Goal: Task Accomplishment & Management: Manage account settings

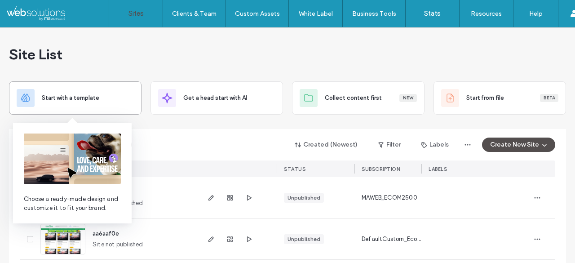
click at [81, 95] on span "Start with a template" at bounding box center [71, 97] width 58 height 9
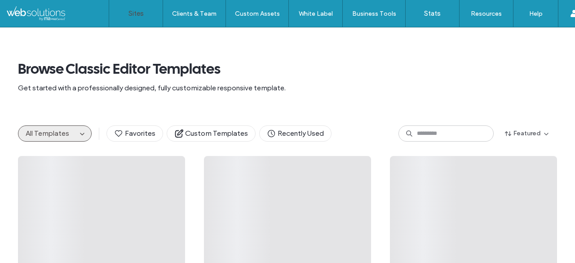
click at [139, 17] on label "Sites" at bounding box center [136, 13] width 15 height 8
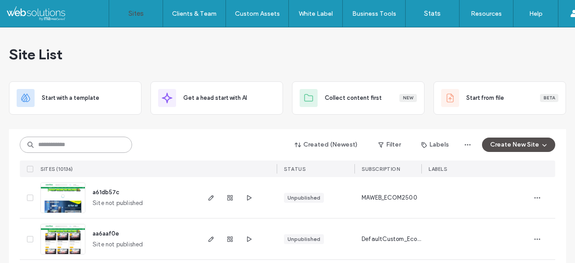
click at [100, 148] on input at bounding box center [76, 145] width 112 height 16
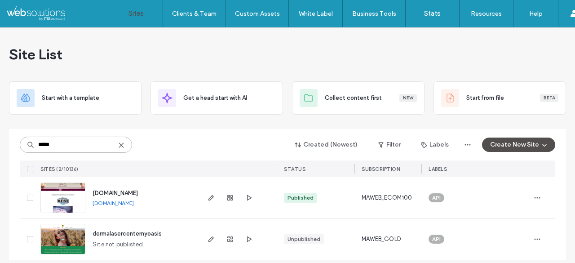
scroll to position [8, 0]
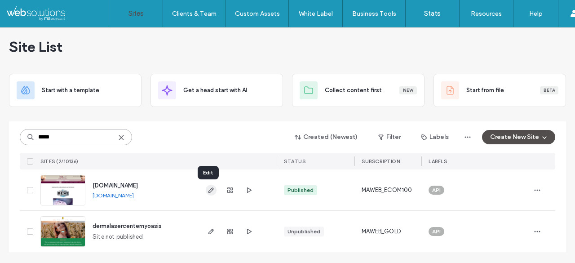
type input "*****"
click at [208, 189] on use "button" at bounding box center [210, 189] width 5 height 5
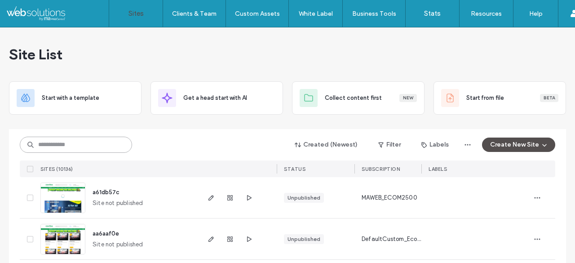
click at [95, 146] on input at bounding box center [76, 145] width 112 height 16
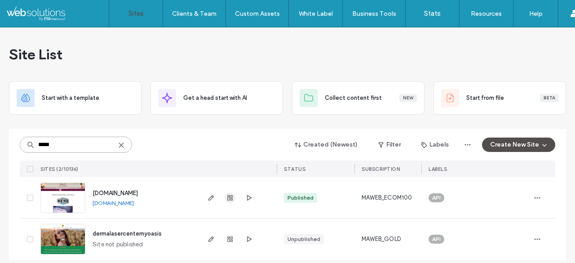
type input "*****"
click at [229, 198] on use "button" at bounding box center [229, 197] width 5 height 5
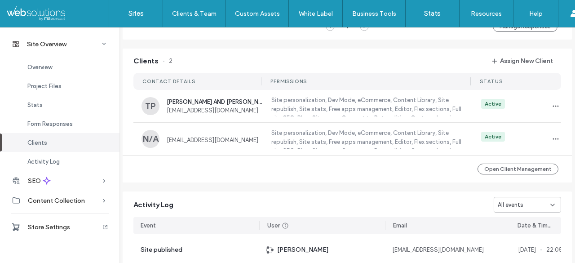
scroll to position [667, 0]
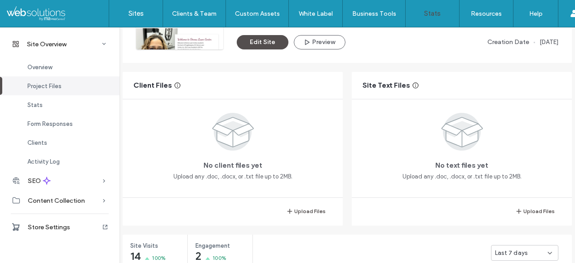
scroll to position [121, 0]
